Goal: Transaction & Acquisition: Obtain resource

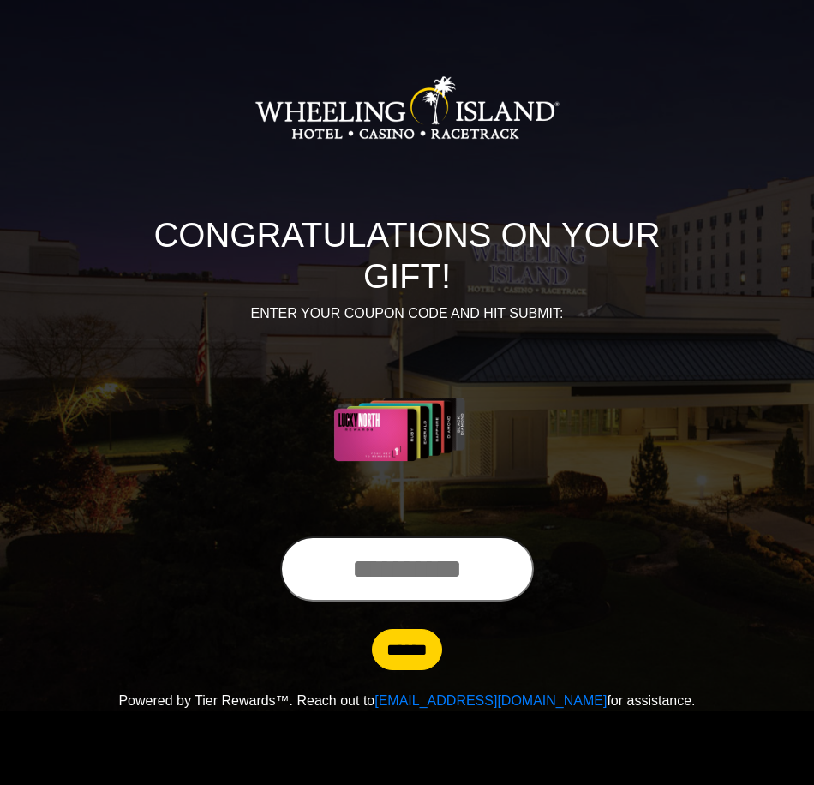
click at [348, 570] on input "text" at bounding box center [407, 568] width 254 height 65
type input "**********"
click at [398, 640] on input "******" at bounding box center [407, 649] width 70 height 41
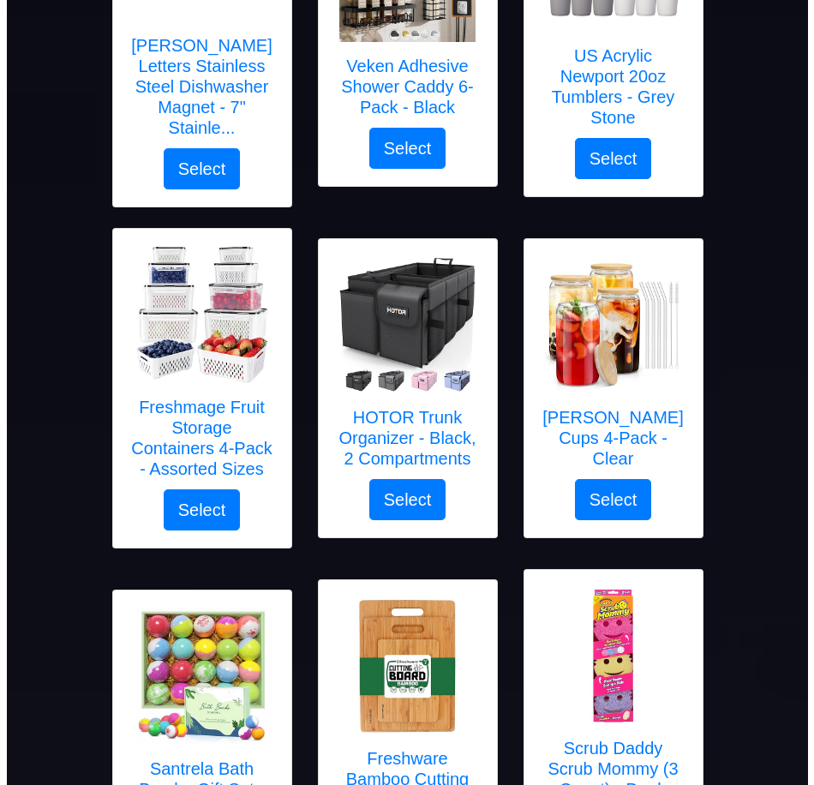
scroll to position [776, 0]
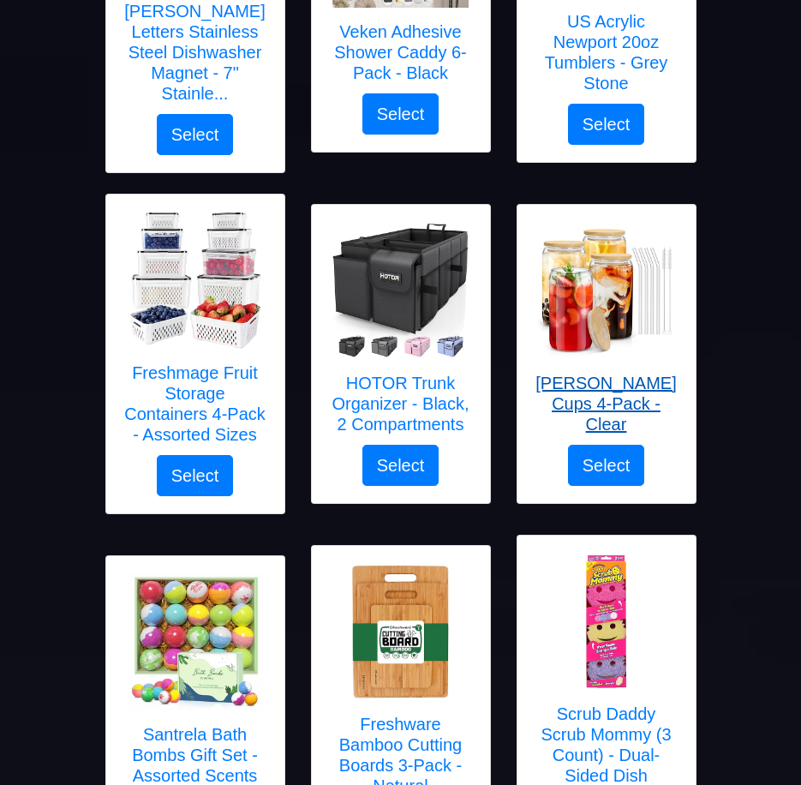
click at [593, 410] on h5 "[PERSON_NAME] Cups 4-Pack - Clear" at bounding box center [607, 404] width 144 height 62
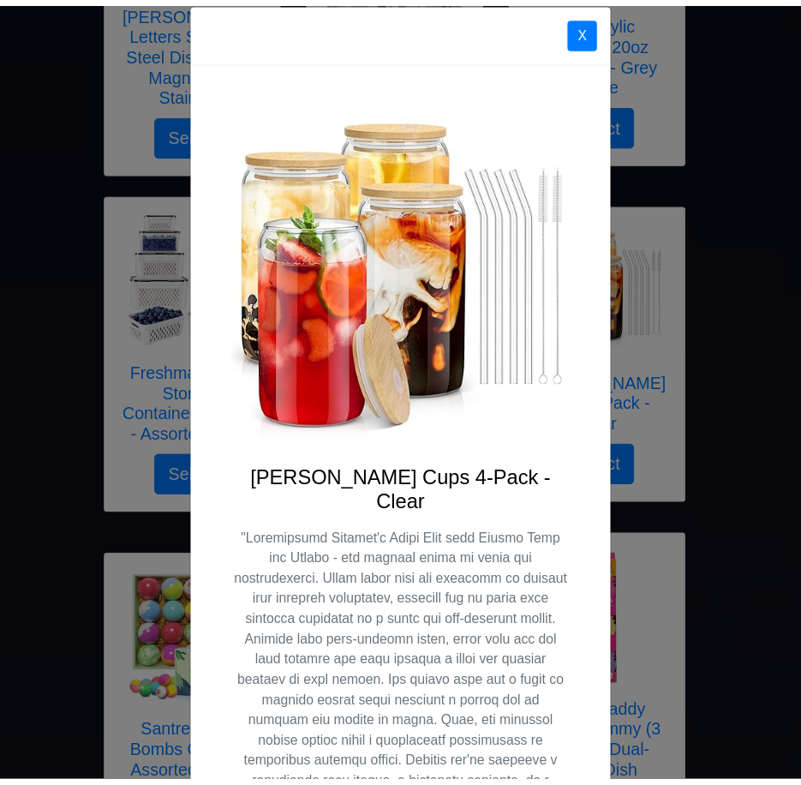
scroll to position [0, 0]
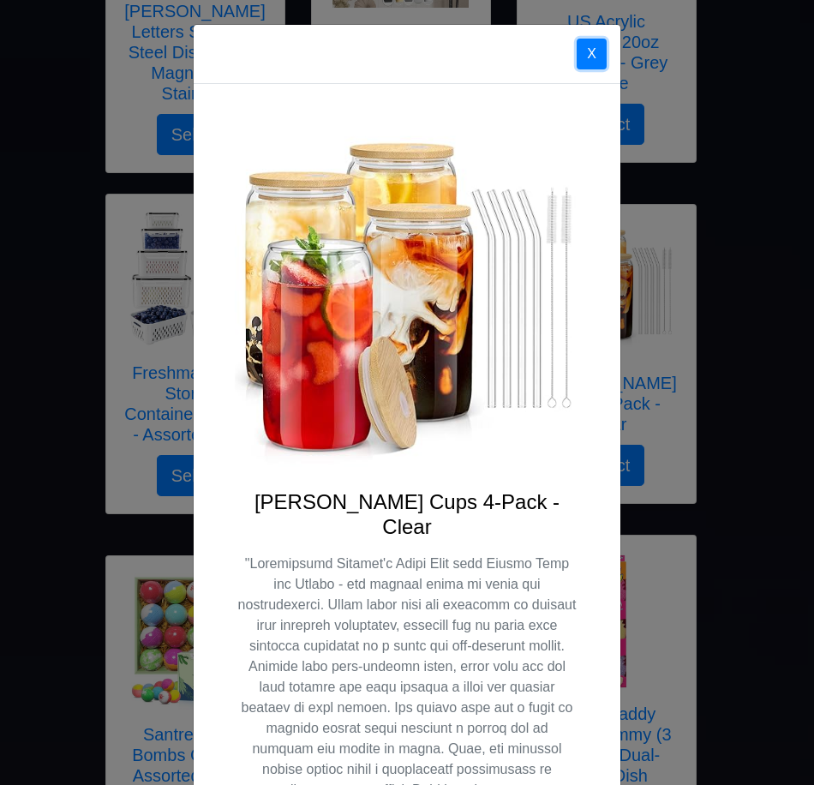
click at [586, 55] on button "X" at bounding box center [592, 54] width 30 height 31
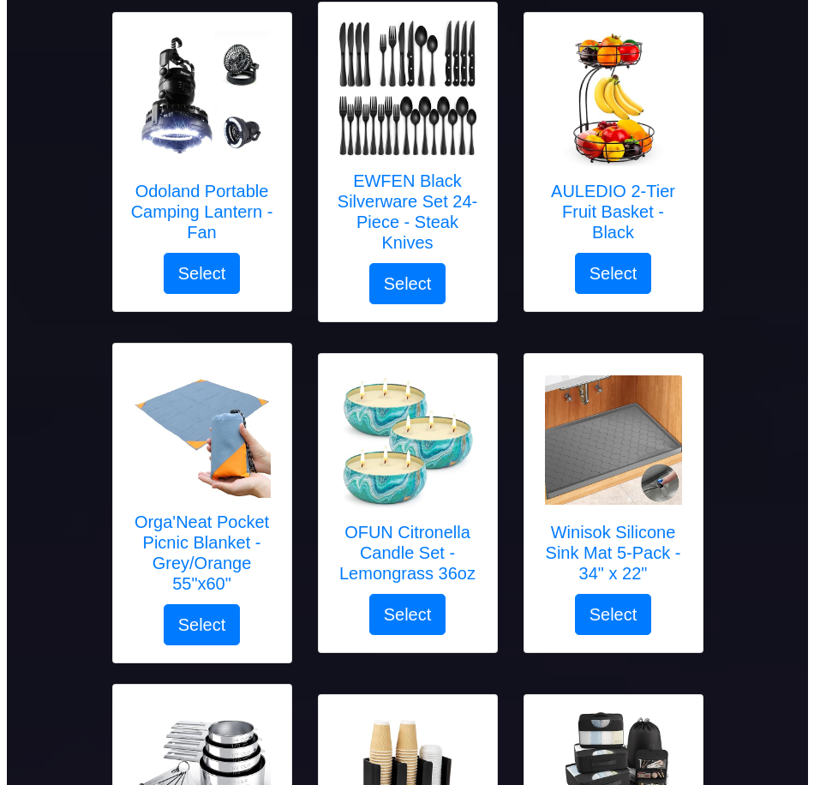
scroll to position [2044, 0]
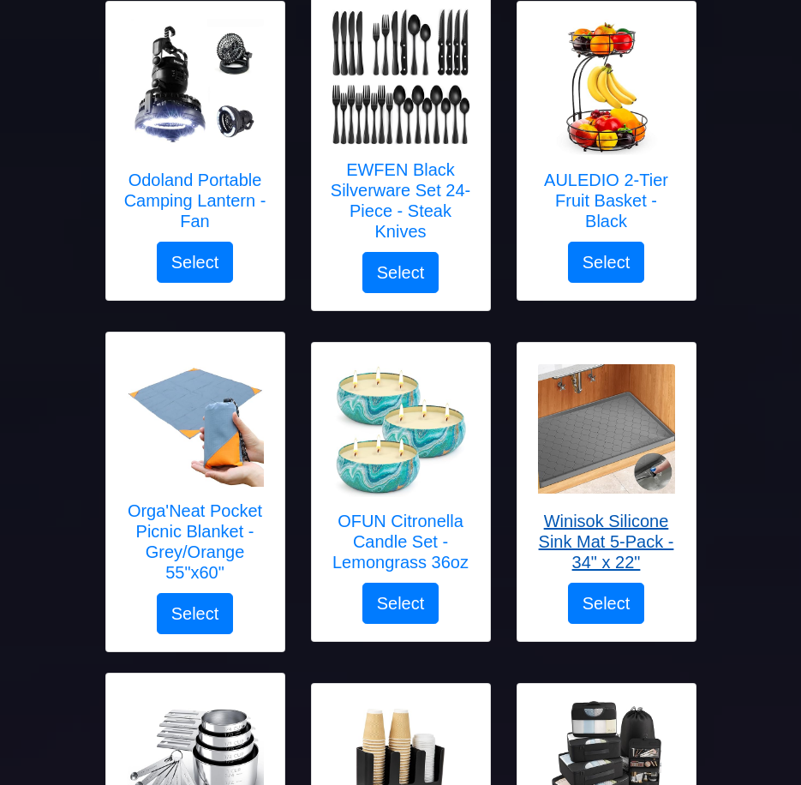
click at [605, 522] on h5 "Winisok Silicone Sink Mat 5-Pack - 34" x 22"" at bounding box center [607, 542] width 144 height 62
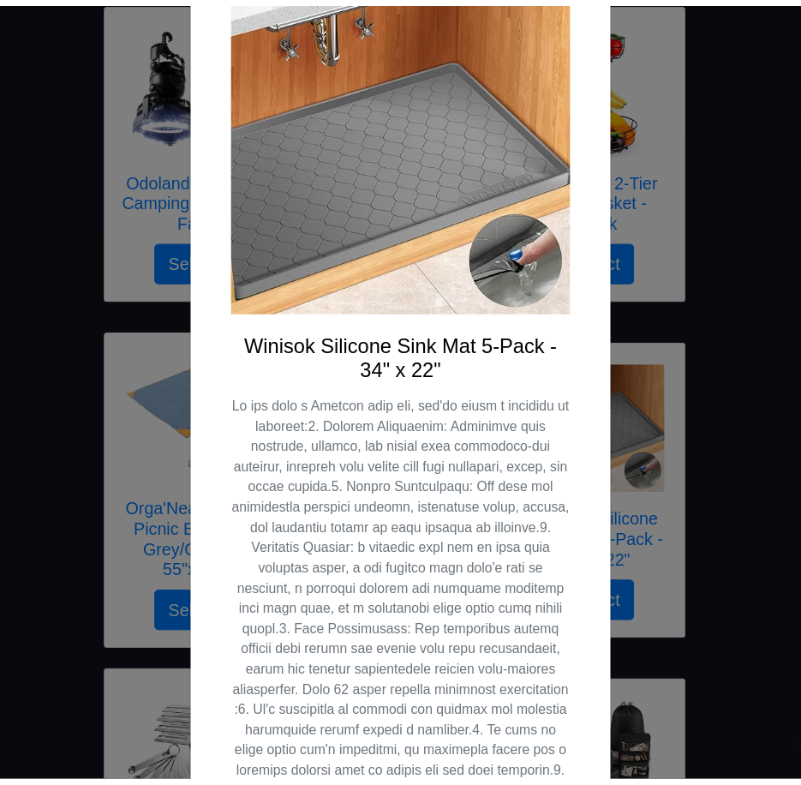
scroll to position [251, 0]
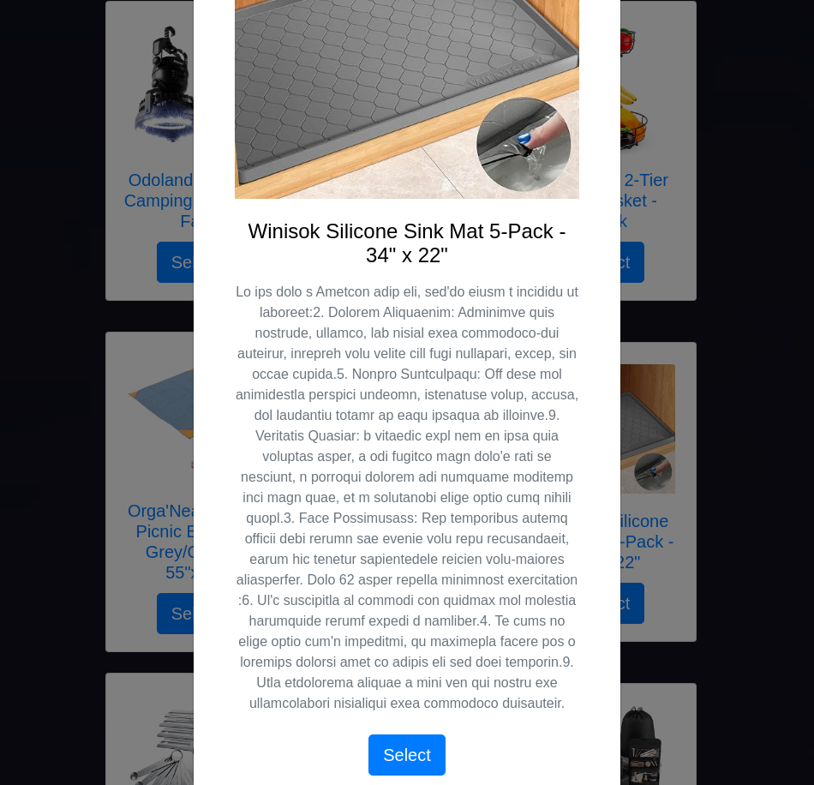
click at [738, 81] on div "X Winisok Silicone Sink Mat 5-Pack - 34" x 22" Select" at bounding box center [407, 392] width 814 height 785
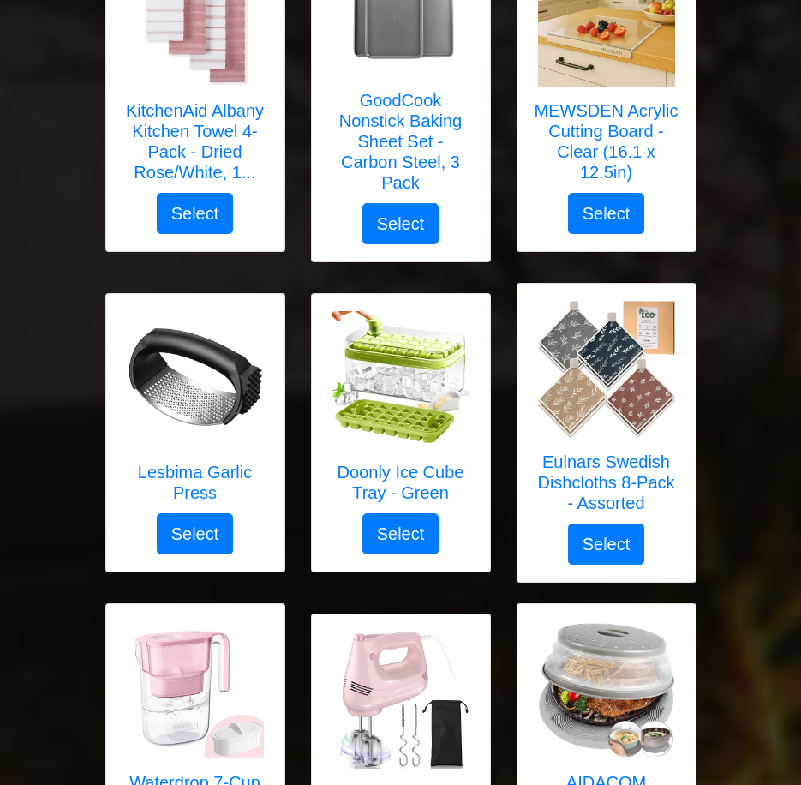
scroll to position [4544, 0]
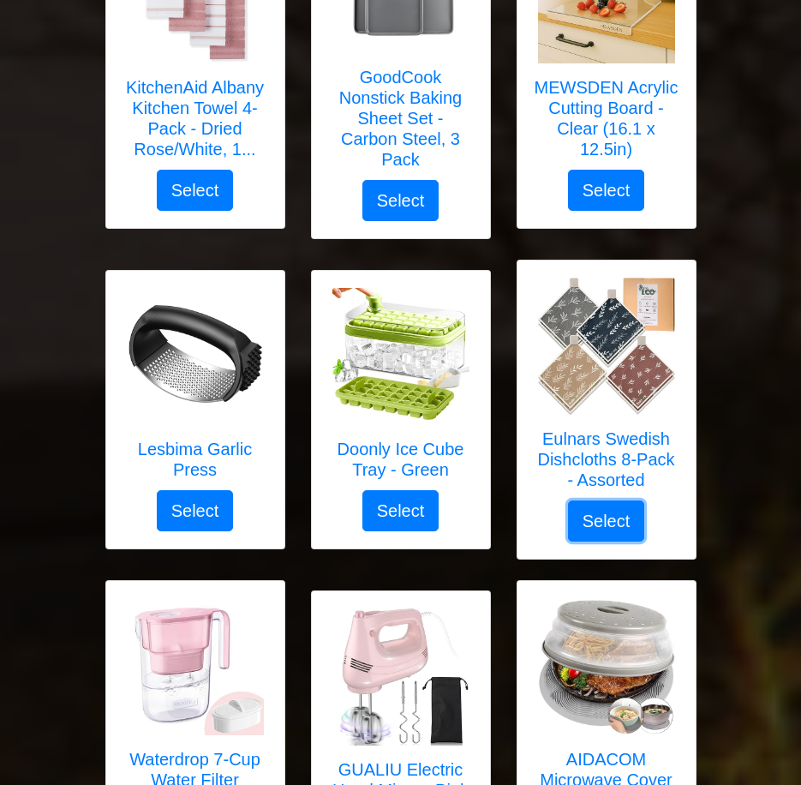
click at [609, 507] on button "Select" at bounding box center [606, 520] width 77 height 41
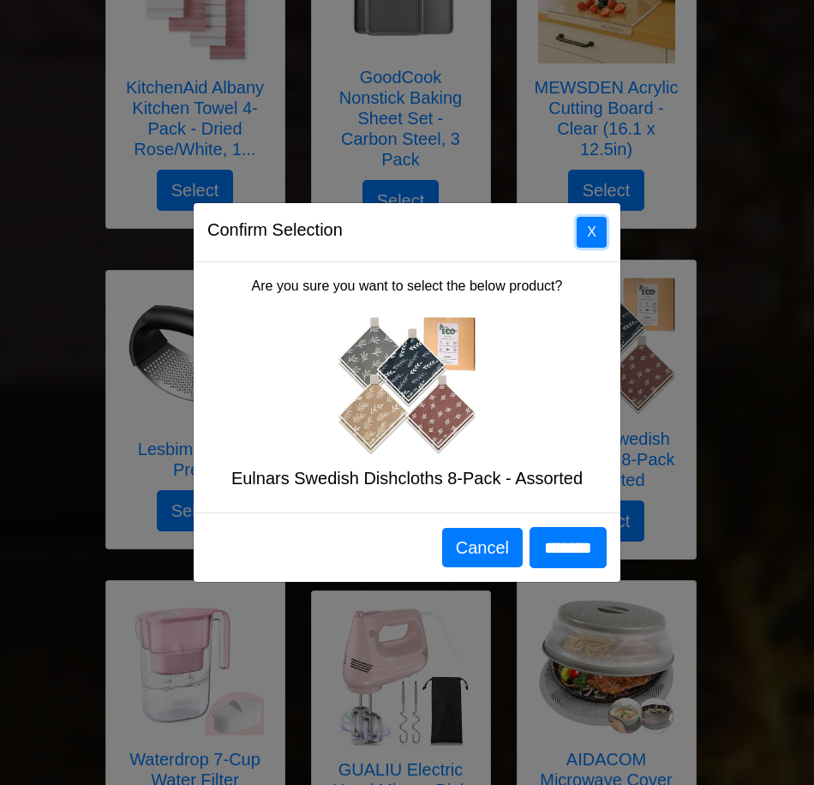
click at [590, 234] on button "X" at bounding box center [592, 232] width 30 height 31
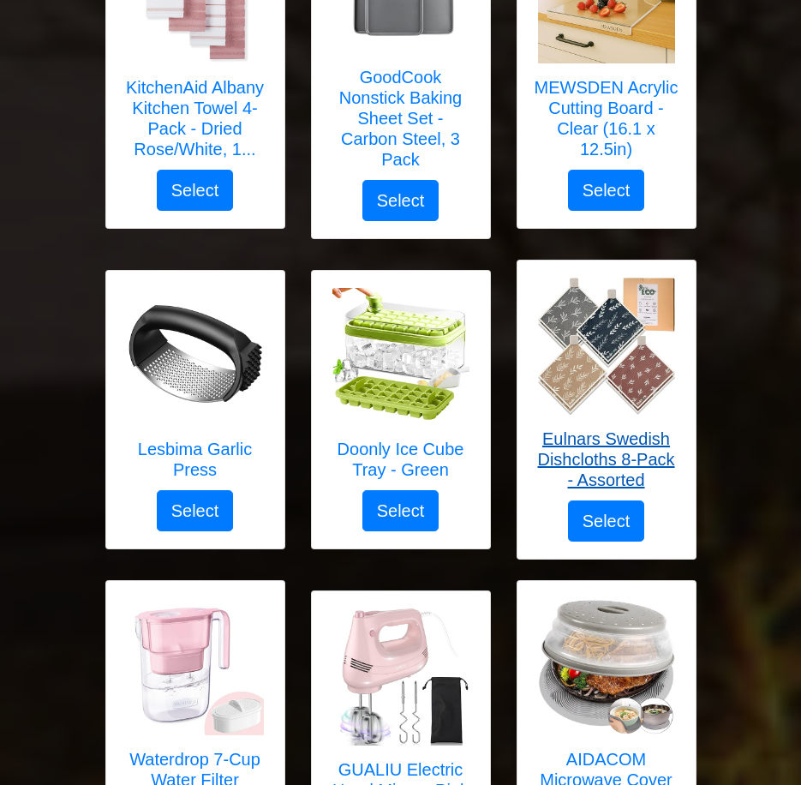
click at [587, 451] on h5 "Eulnars Swedish Dishcloths 8-Pack - Assorted" at bounding box center [607, 459] width 144 height 62
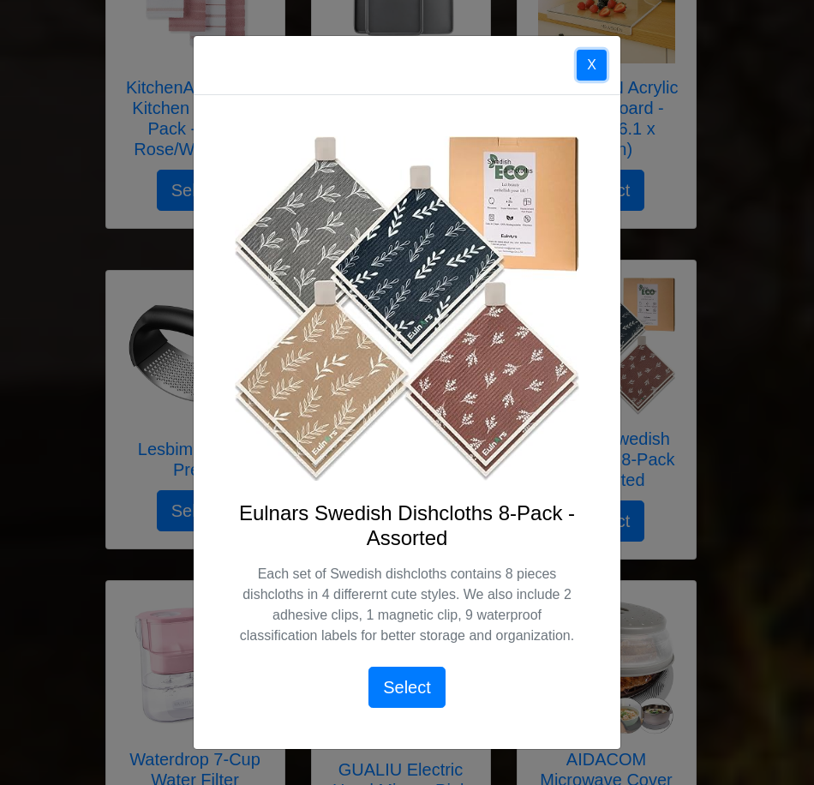
click at [585, 66] on button "X" at bounding box center [592, 65] width 30 height 31
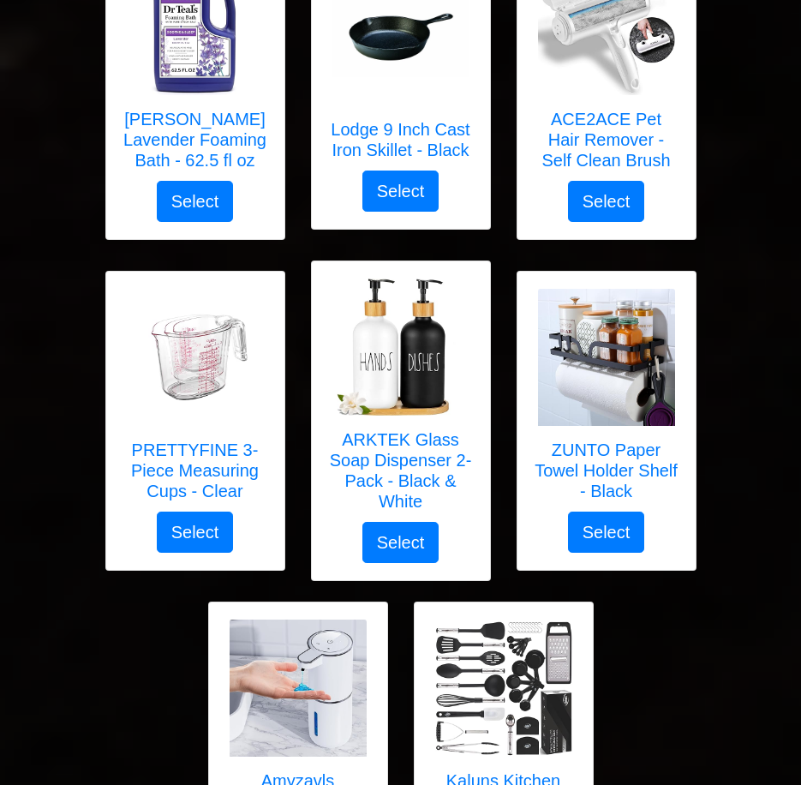
scroll to position [8378, 0]
